Goal: Task Accomplishment & Management: Use online tool/utility

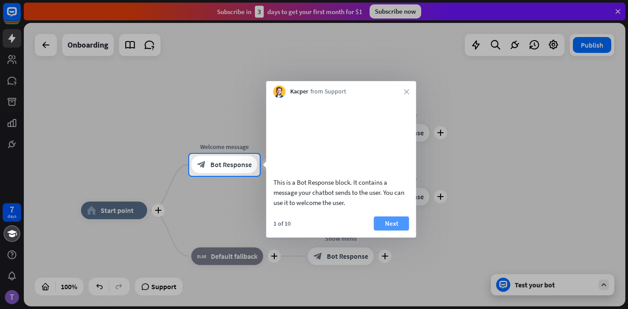
click at [387, 231] on button "Next" at bounding box center [391, 224] width 35 height 14
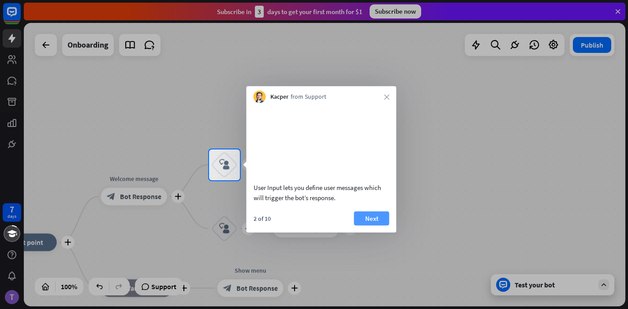
click at [377, 225] on button "Next" at bounding box center [371, 218] width 35 height 14
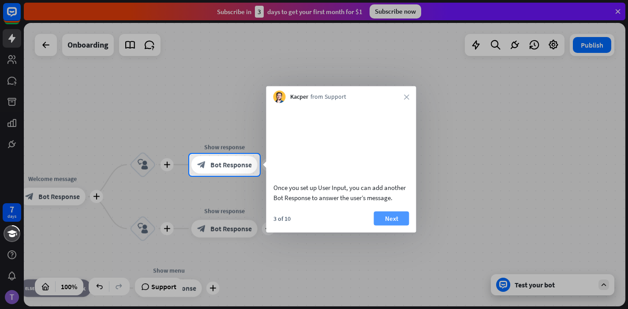
click at [386, 224] on button "Next" at bounding box center [391, 218] width 35 height 14
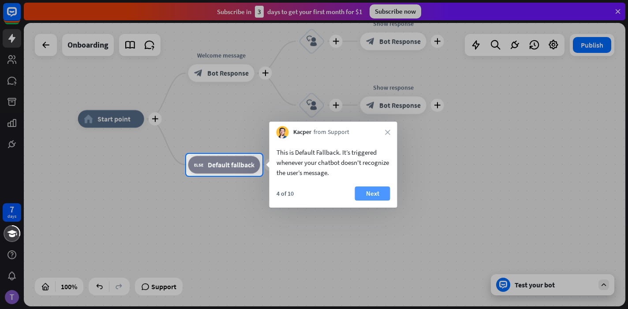
click at [368, 193] on button "Next" at bounding box center [372, 194] width 35 height 14
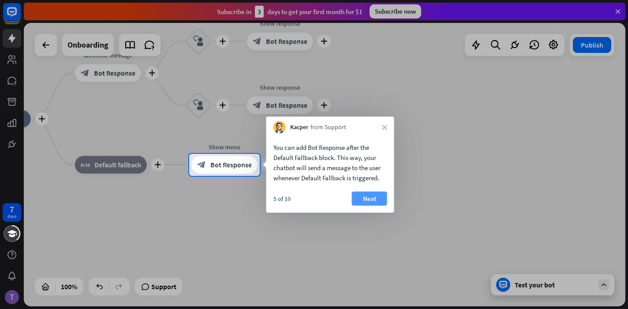
click at [374, 200] on button "Next" at bounding box center [369, 199] width 35 height 14
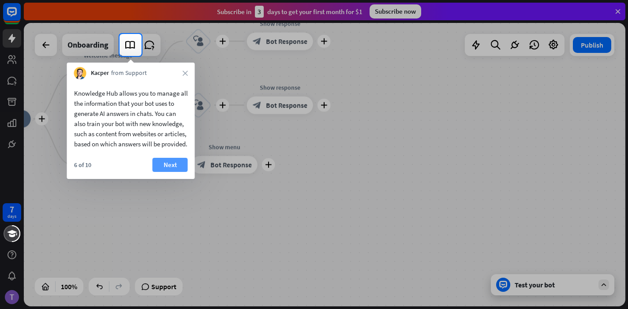
click at [170, 172] on button "Next" at bounding box center [170, 165] width 35 height 14
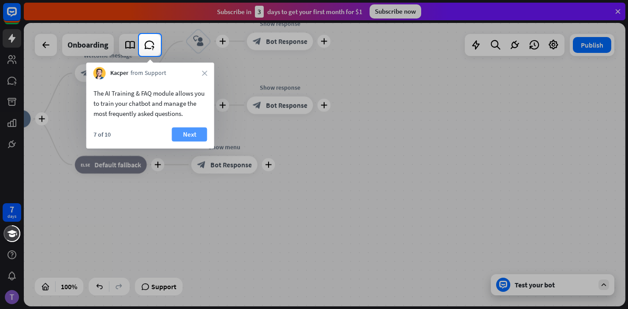
click at [190, 136] on button "Next" at bounding box center [189, 134] width 35 height 14
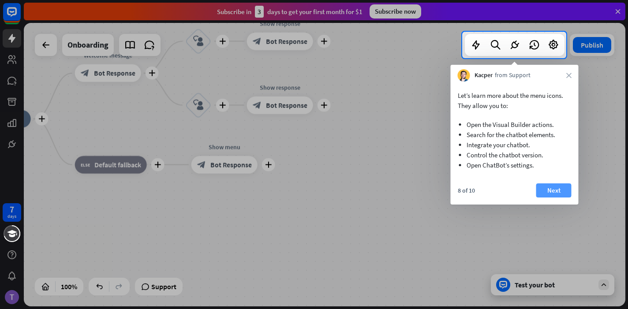
click at [544, 190] on button "Next" at bounding box center [553, 190] width 35 height 14
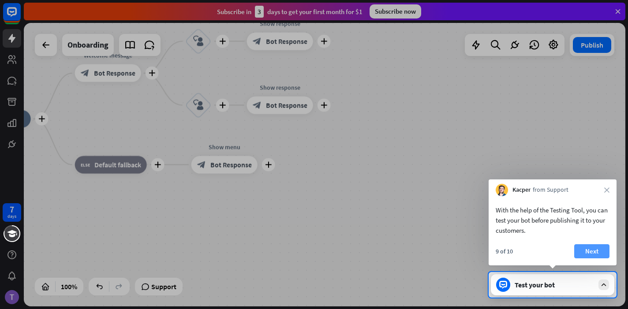
click at [594, 250] on button "Next" at bounding box center [591, 251] width 35 height 14
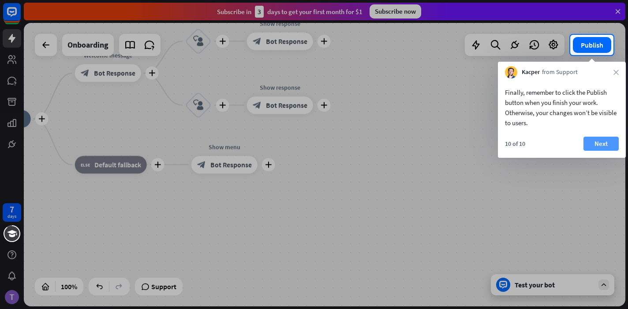
click at [602, 146] on button "Next" at bounding box center [600, 144] width 35 height 14
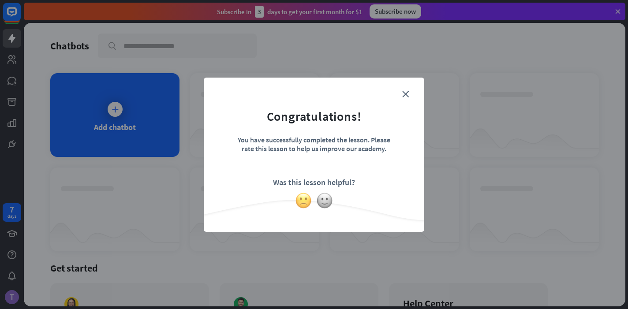
click at [302, 202] on img at bounding box center [303, 200] width 17 height 17
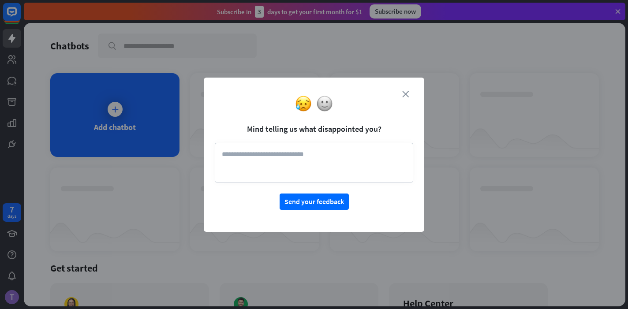
click at [406, 94] on icon "close" at bounding box center [405, 94] width 7 height 7
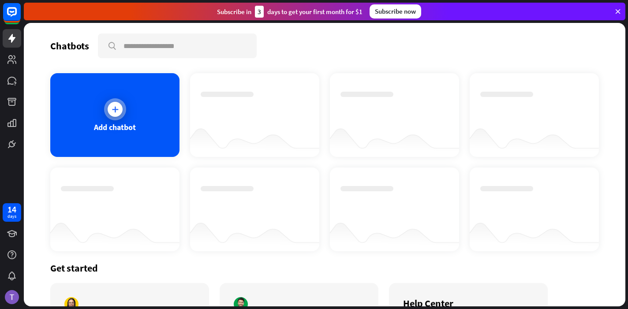
click at [120, 136] on div "Add chatbot" at bounding box center [114, 115] width 129 height 84
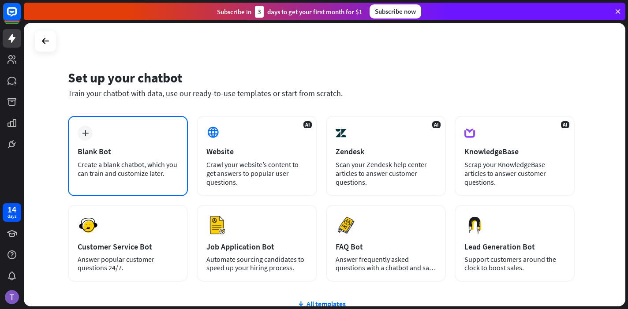
click at [127, 161] on div "Create a blank chatbot, which you can train and customize later." at bounding box center [128, 169] width 101 height 18
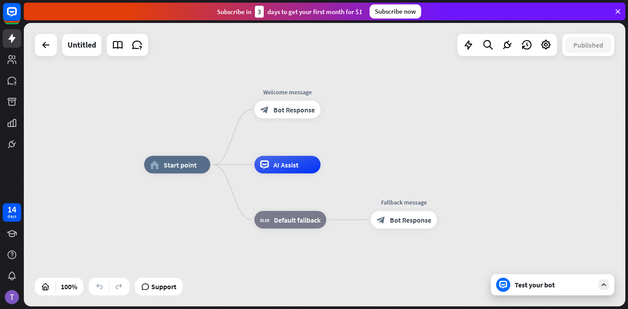
click at [534, 284] on div "Test your bot" at bounding box center [554, 284] width 79 height 9
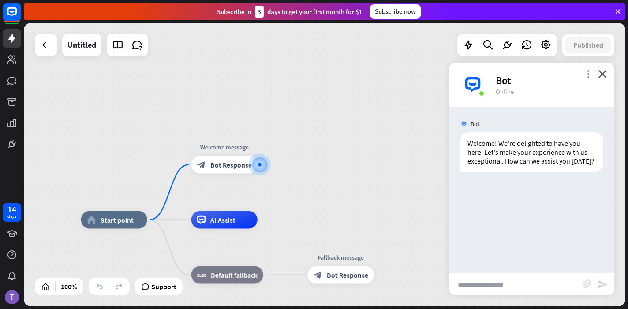
click at [592, 77] on icon "more_vert" at bounding box center [588, 74] width 8 height 8
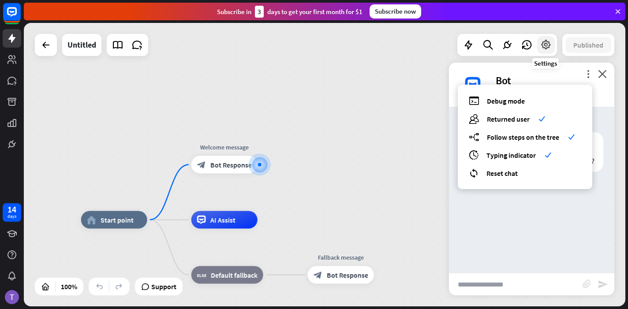
click at [543, 46] on icon at bounding box center [545, 44] width 11 height 11
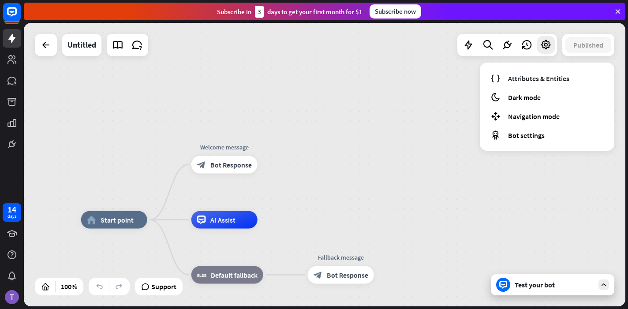
click at [522, 161] on div "home_2 Start point Welcome message block_bot_response Bot Response AI Assist bl…" at bounding box center [325, 165] width 602 height 284
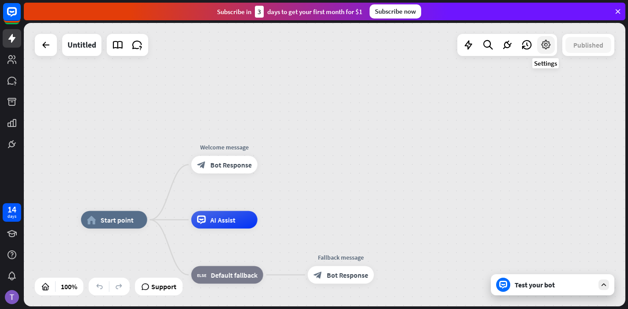
click at [543, 52] on div at bounding box center [546, 45] width 18 height 18
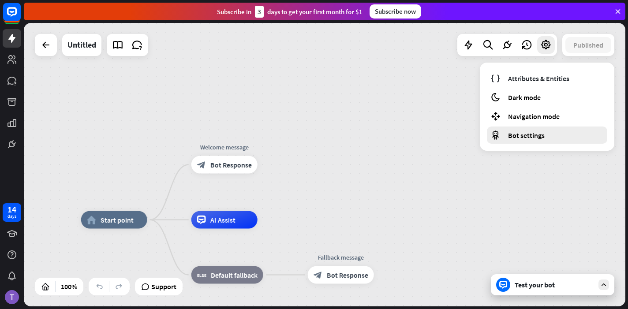
click at [519, 131] on span "Bot settings" at bounding box center [526, 135] width 37 height 9
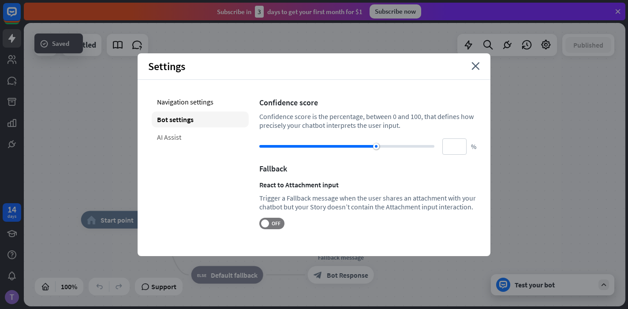
click at [198, 144] on div "AI Assist" at bounding box center [200, 137] width 97 height 16
type input "**"
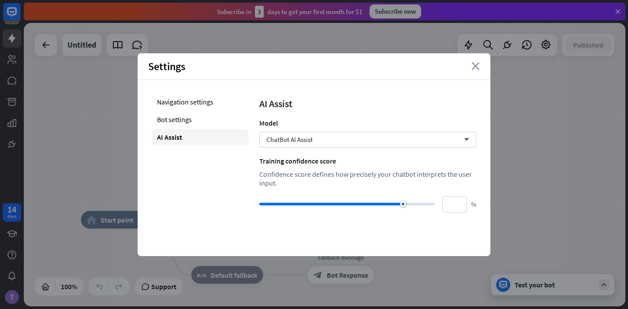
click at [479, 66] on icon "close" at bounding box center [475, 66] width 8 height 8
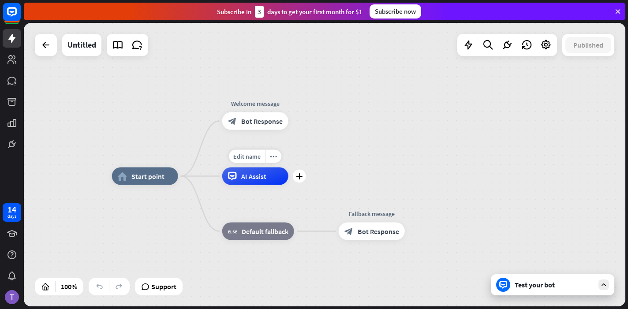
click at [249, 176] on span "AI Assist" at bounding box center [253, 176] width 25 height 9
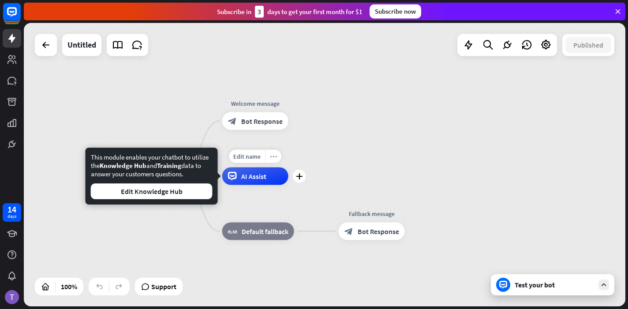
click at [273, 158] on icon "more_horiz" at bounding box center [273, 156] width 7 height 7
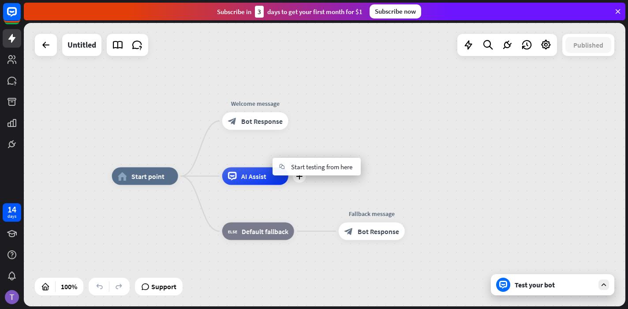
click at [239, 175] on div "AI Assist" at bounding box center [255, 177] width 66 height 18
click at [521, 288] on div "Test your bot" at bounding box center [554, 284] width 79 height 9
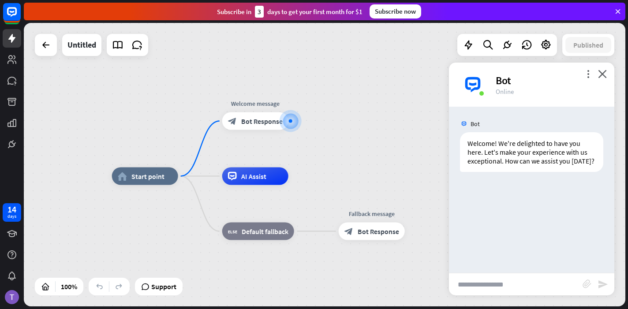
click at [518, 287] on input "text" at bounding box center [516, 284] width 134 height 22
type input "**********"
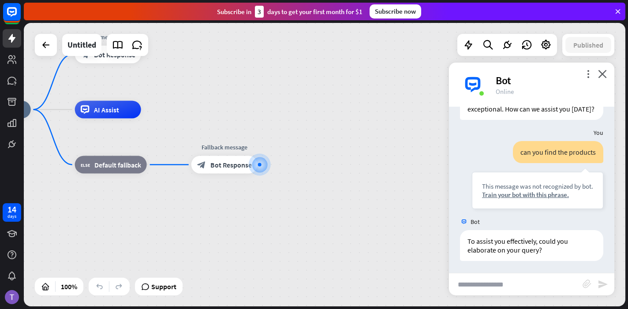
scroll to position [53, 0]
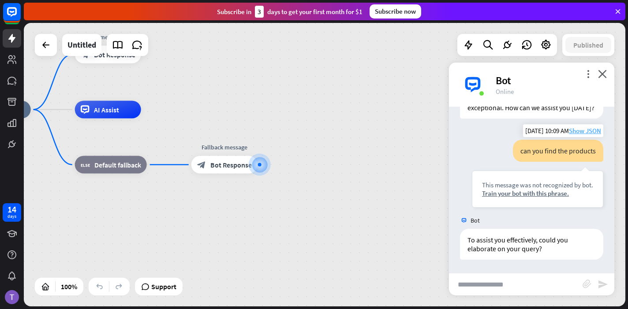
click at [578, 131] on span "Show JSON" at bounding box center [585, 131] width 32 height 8
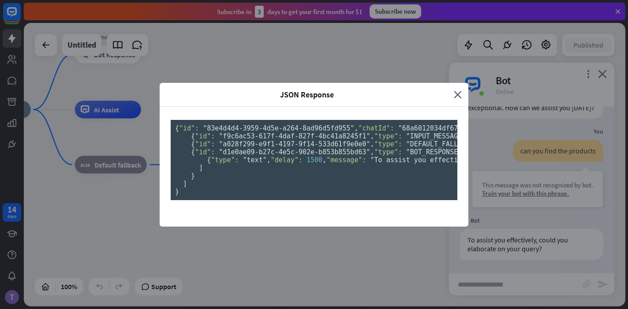
scroll to position [0, 0]
click at [456, 90] on icon "close" at bounding box center [458, 95] width 8 height 10
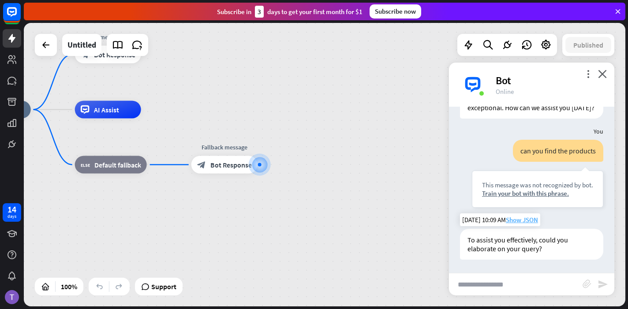
click at [518, 220] on span "Show JSON" at bounding box center [522, 220] width 32 height 8
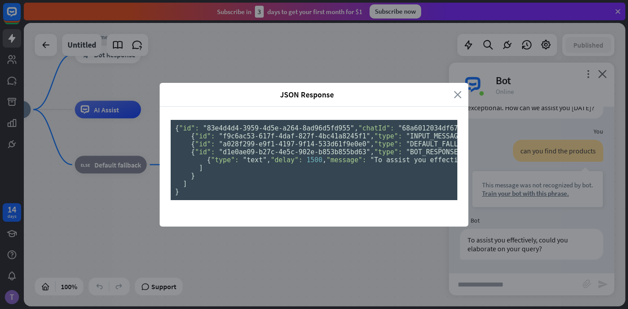
click at [454, 90] on icon "close" at bounding box center [458, 95] width 8 height 10
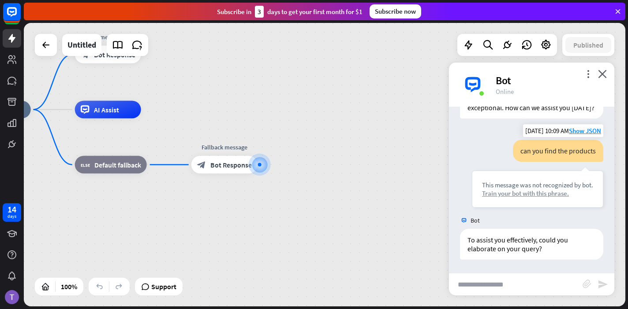
click at [512, 193] on div "Train your bot with this phrase." at bounding box center [537, 193] width 111 height 8
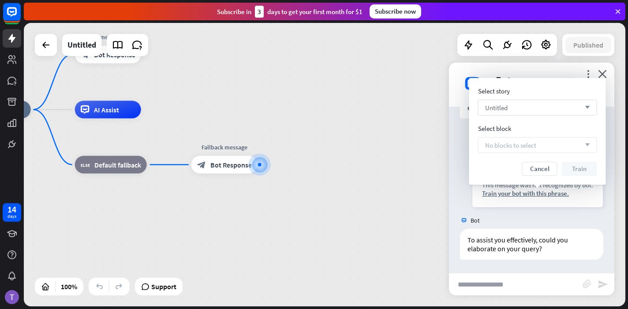
click at [512, 108] on div "Untitled arrow_down" at bounding box center [537, 108] width 119 height 16
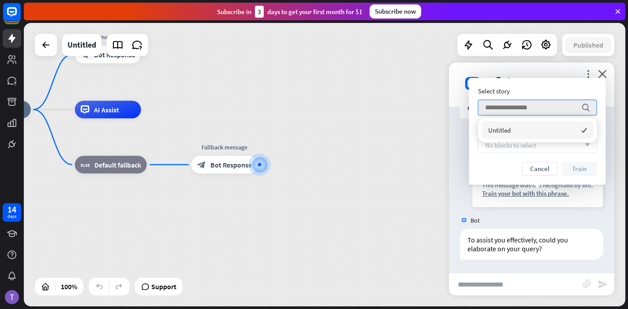
click at [523, 127] on div "Untitled checked" at bounding box center [538, 130] width 112 height 18
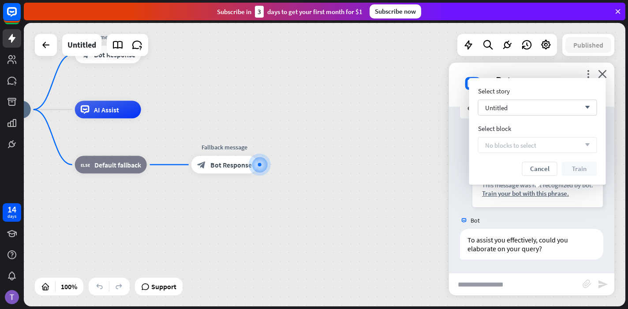
click at [521, 142] on span "No blocks to select" at bounding box center [510, 145] width 51 height 8
click at [573, 147] on div "No blocks to select arrow_down" at bounding box center [537, 145] width 119 height 16
click at [565, 103] on div "Untitled arrow_down" at bounding box center [537, 108] width 119 height 16
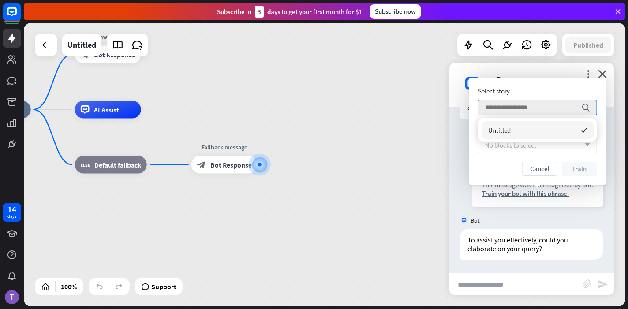
click at [521, 127] on div "Untitled checked" at bounding box center [538, 130] width 112 height 18
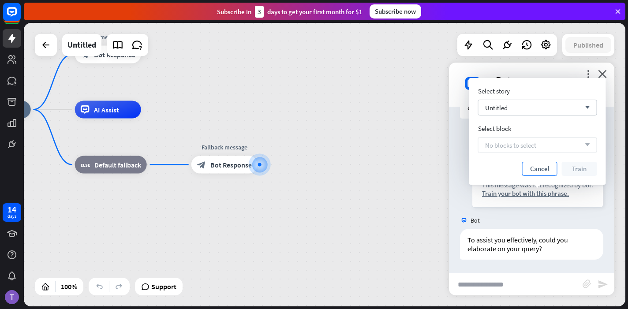
click at [537, 171] on button "Cancel" at bounding box center [539, 169] width 35 height 14
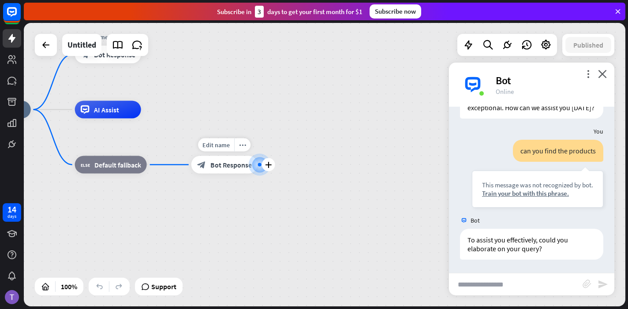
click at [220, 174] on div "Edit name more_horiz plus block_bot_response Bot Response" at bounding box center [224, 165] width 66 height 18
click at [238, 165] on span "Bot Response" at bounding box center [230, 165] width 41 height 9
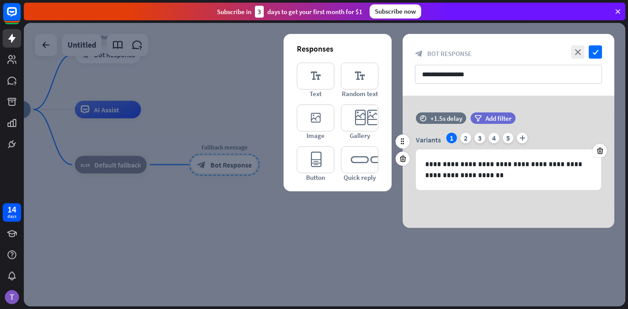
click at [457, 195] on div "**********" at bounding box center [509, 155] width 212 height 86
click at [314, 75] on icon "editor_text" at bounding box center [315, 76] width 37 height 27
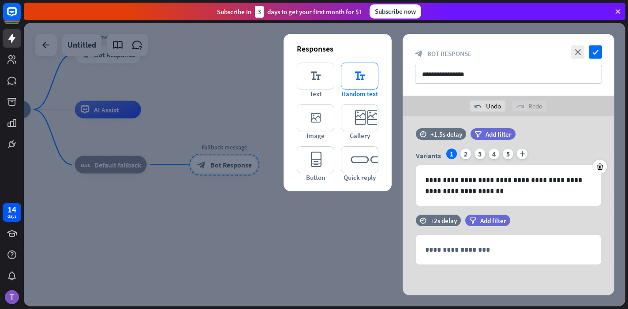
click at [353, 90] on span "Random text" at bounding box center [360, 94] width 36 height 8
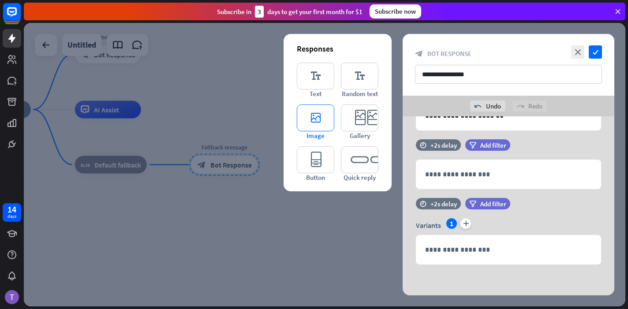
click at [322, 116] on icon "editor_image" at bounding box center [315, 118] width 37 height 27
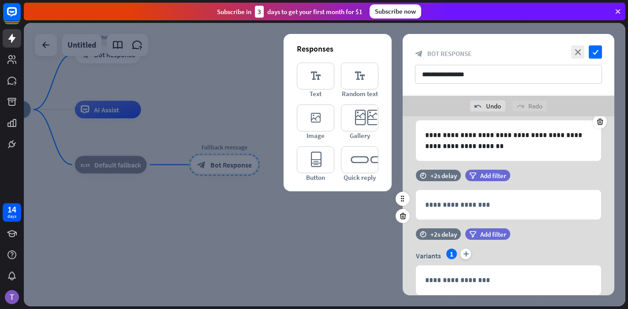
scroll to position [50, 0]
click at [460, 209] on p "**********" at bounding box center [508, 204] width 167 height 11
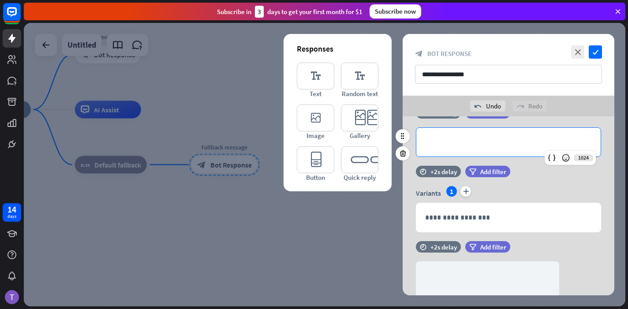
scroll to position [126, 0]
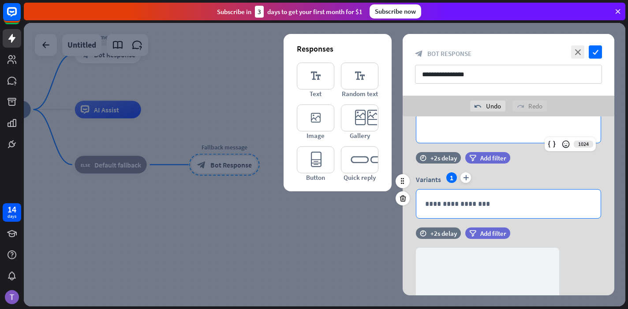
click at [446, 206] on p "**********" at bounding box center [508, 203] width 167 height 11
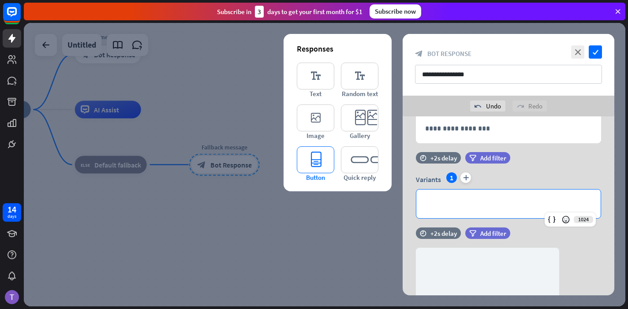
click at [326, 157] on icon "editor_button" at bounding box center [315, 159] width 37 height 27
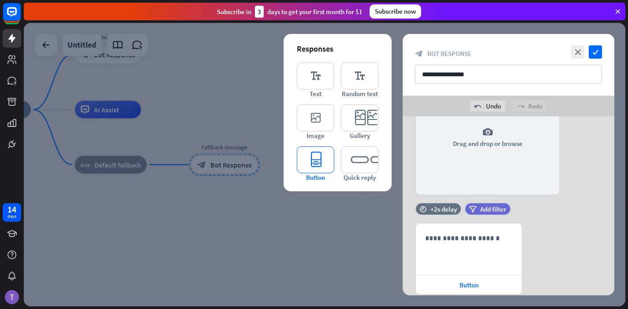
scroll to position [348, 0]
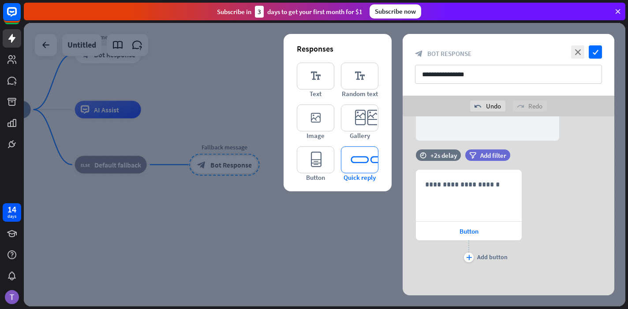
click at [360, 169] on icon "editor_quick_replies" at bounding box center [359, 159] width 37 height 27
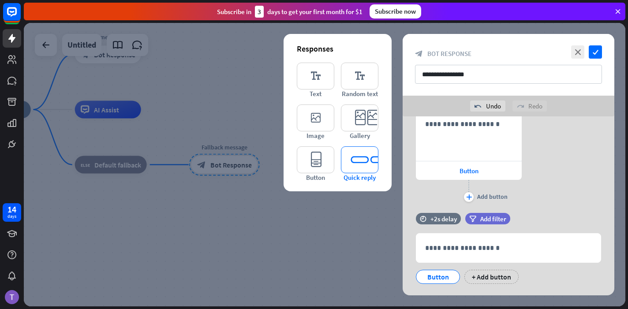
scroll to position [428, 0]
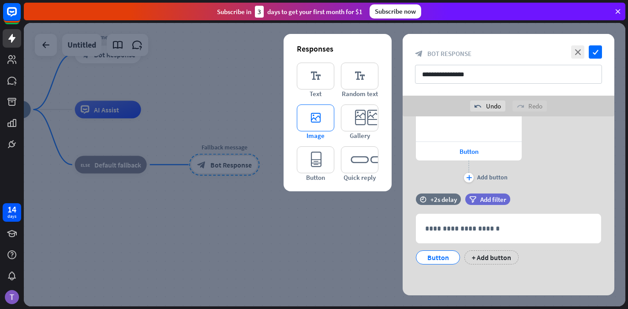
click at [317, 118] on icon "editor_image" at bounding box center [315, 118] width 37 height 27
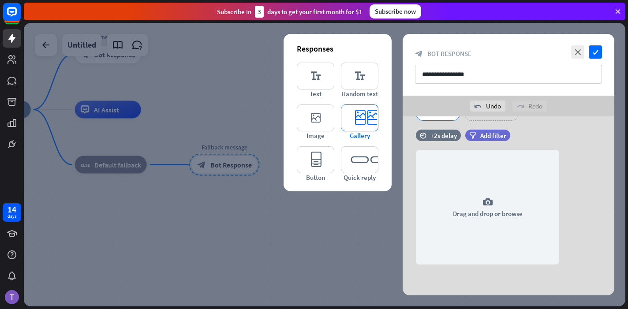
click at [351, 125] on icon "editor_card" at bounding box center [359, 118] width 37 height 27
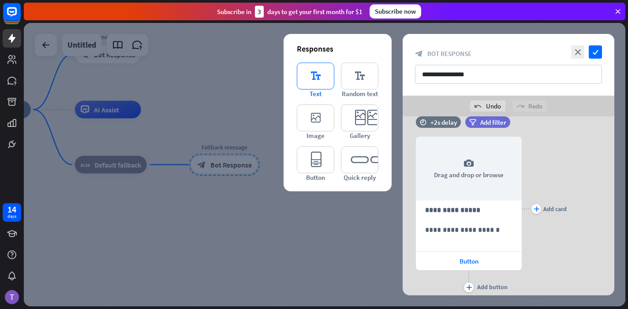
click at [318, 84] on icon "editor_text" at bounding box center [315, 76] width 37 height 27
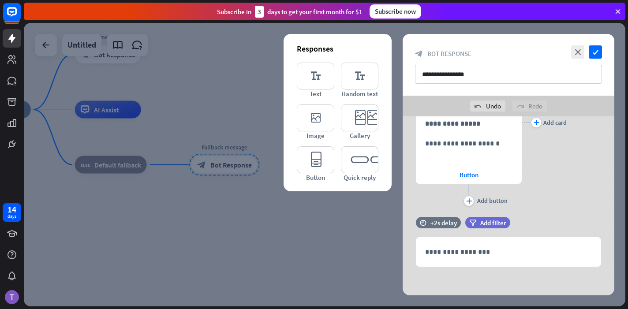
scroll to position [817, 0]
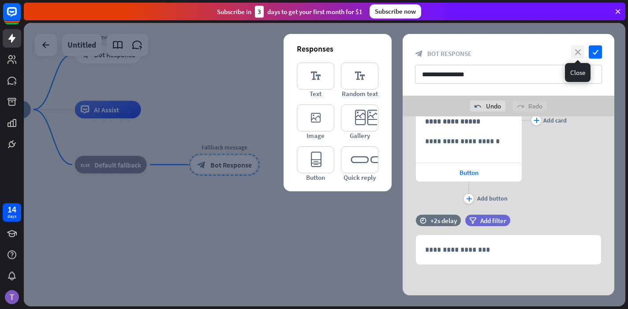
click at [581, 50] on icon "close" at bounding box center [577, 51] width 13 height 13
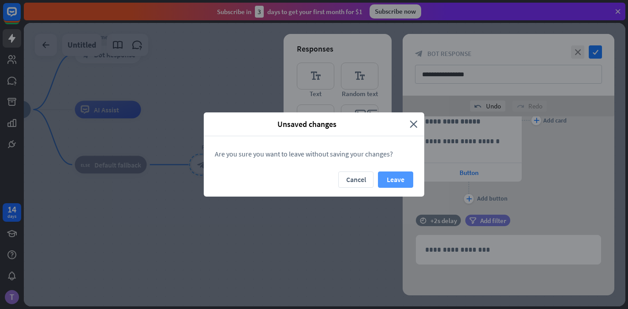
click at [398, 181] on button "Leave" at bounding box center [395, 180] width 35 height 16
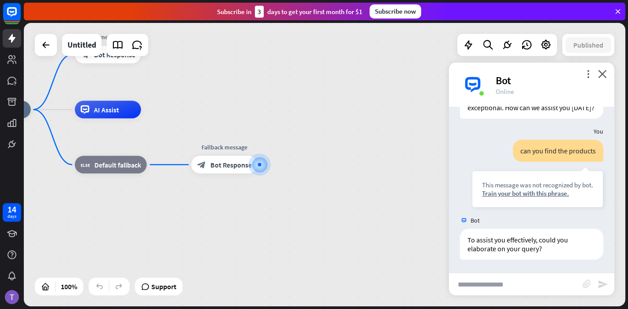
scroll to position [53, 0]
click at [592, 75] on icon "more_vert" at bounding box center [588, 74] width 8 height 8
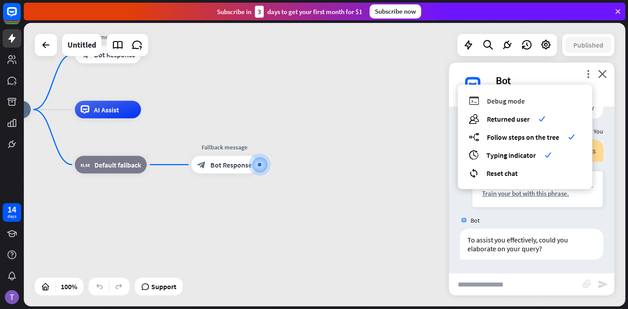
click at [501, 104] on span "Debug mode" at bounding box center [506, 101] width 38 height 9
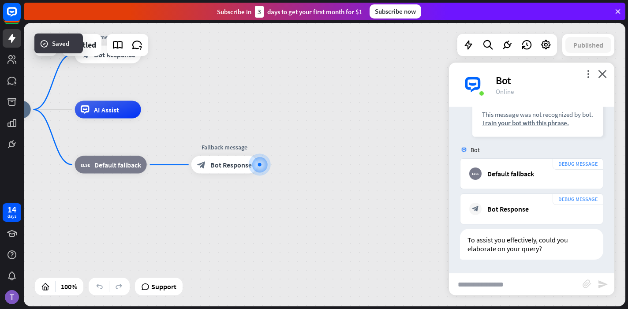
scroll to position [247, 0]
click at [10, 32] on link at bounding box center [12, 38] width 19 height 19
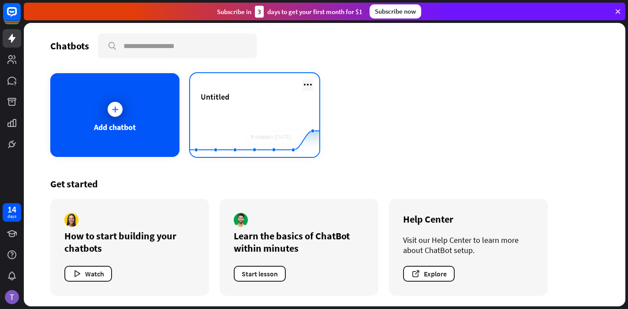
click at [308, 85] on icon at bounding box center [308, 84] width 11 height 11
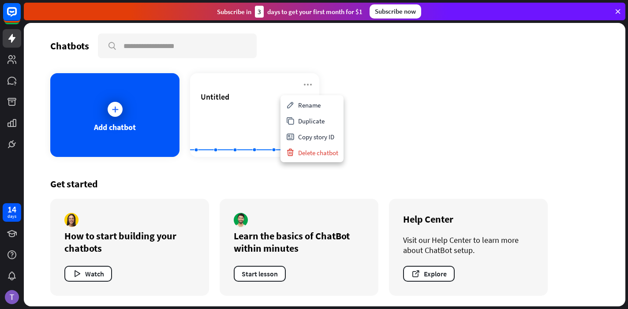
click at [384, 139] on div "Add chatbot Untitled Created with Highcharts 10.1.0 0 1 2" at bounding box center [324, 115] width 549 height 84
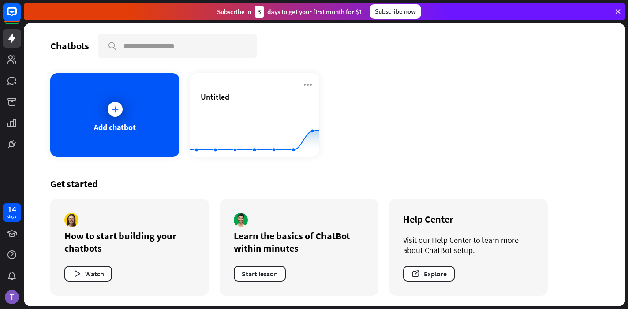
click at [622, 13] on div "Subscribe [DATE] to get your first month for $1 Subscribe now" at bounding box center [325, 12] width 602 height 18
